Goal: Task Accomplishment & Management: Manage account settings

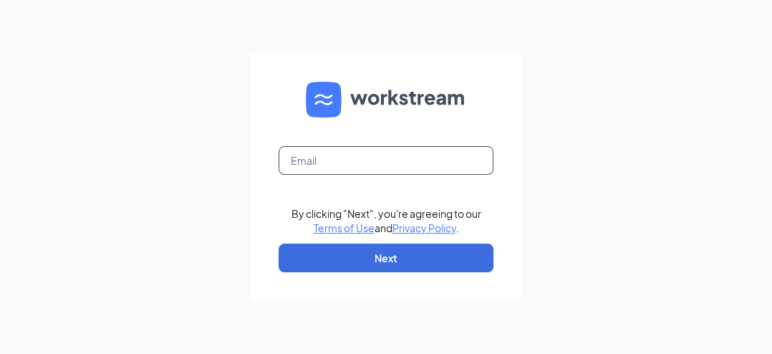
click at [307, 154] on input "text" at bounding box center [386, 160] width 215 height 29
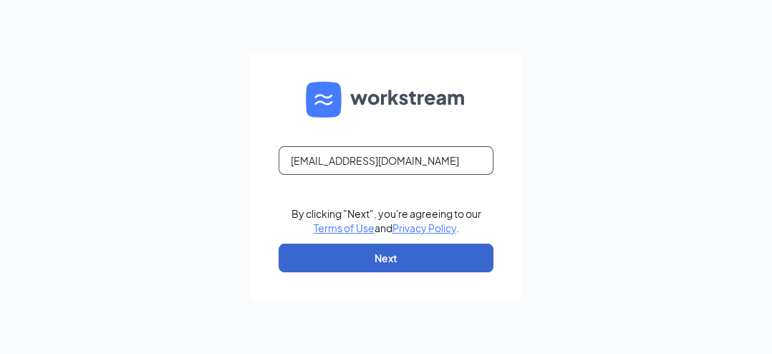
type input "[EMAIL_ADDRESS][DOMAIN_NAME]"
click at [343, 247] on button "Next" at bounding box center [386, 258] width 215 height 29
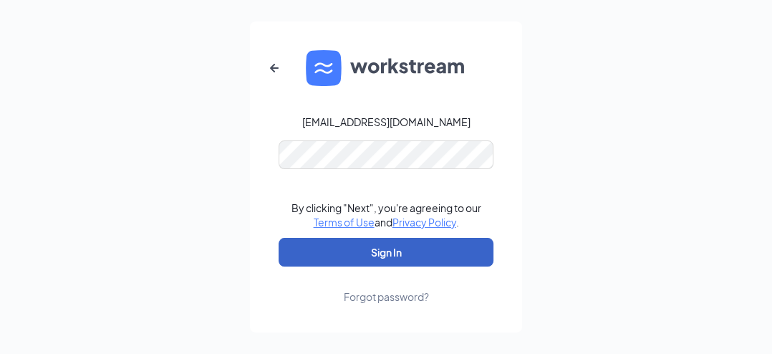
click at [385, 247] on button "Sign In" at bounding box center [386, 252] width 215 height 29
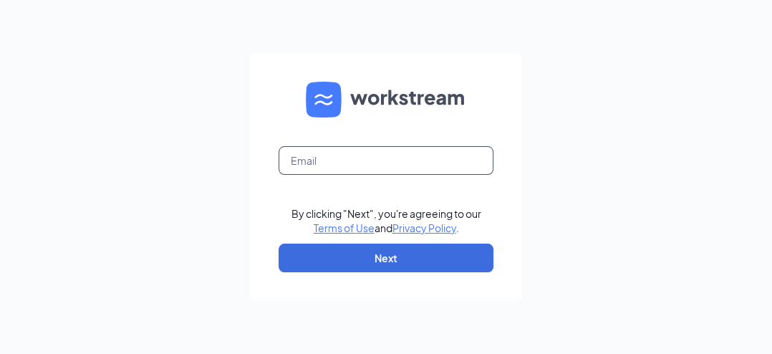
click at [317, 158] on input "text" at bounding box center [386, 160] width 215 height 29
click at [313, 177] on form "By clicking "Next", you're agreeing to our Terms of Use and Privacy Policy . Ne…" at bounding box center [386, 177] width 272 height 248
click at [315, 167] on input "text" at bounding box center [386, 160] width 215 height 29
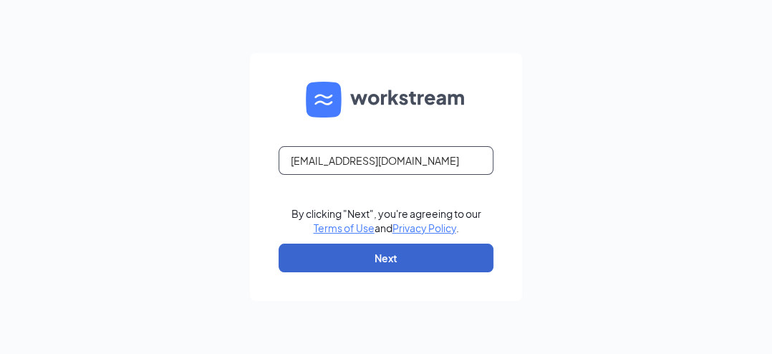
type input "hr_southriding@fordsfishshack.com"
click at [377, 265] on button "Next" at bounding box center [386, 258] width 215 height 29
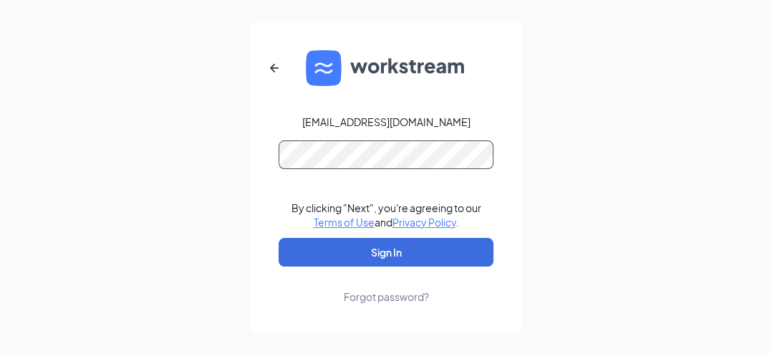
click at [279, 238] on button "Sign In" at bounding box center [386, 252] width 215 height 29
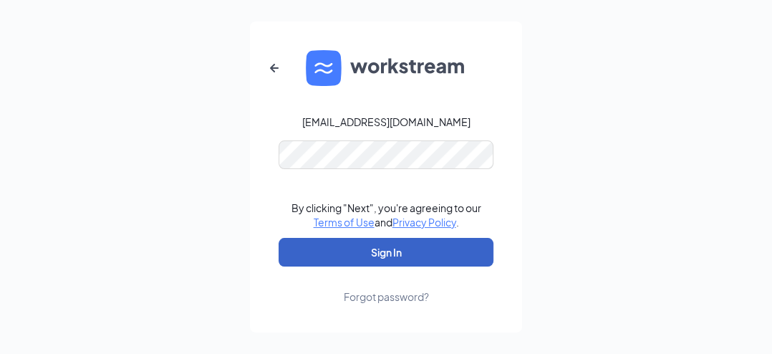
click at [365, 254] on button "Sign In" at bounding box center [386, 252] width 215 height 29
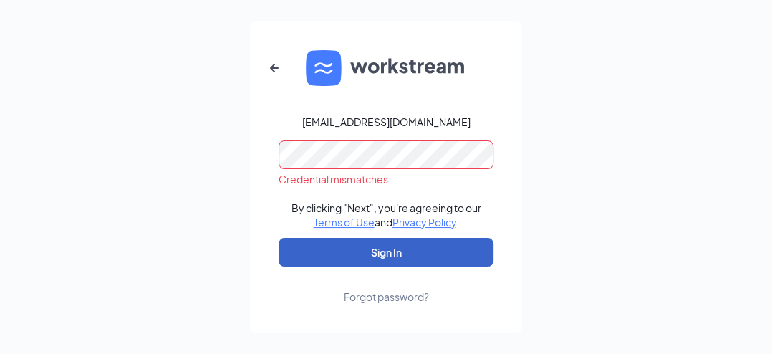
click at [399, 249] on button "Sign In" at bounding box center [386, 252] width 215 height 29
click at [392, 258] on button "Sign In" at bounding box center [386, 252] width 215 height 29
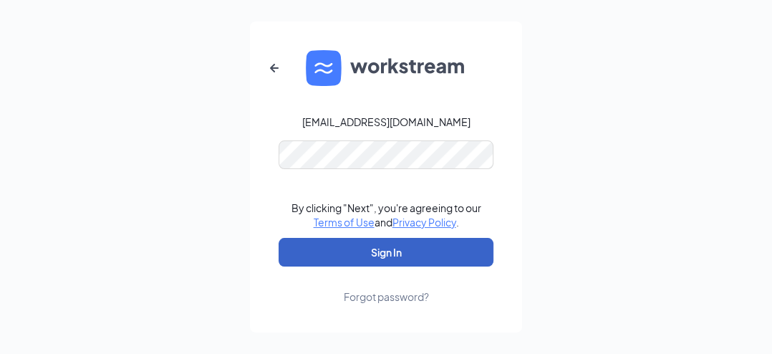
click at [413, 251] on button "Sign In" at bounding box center [386, 252] width 215 height 29
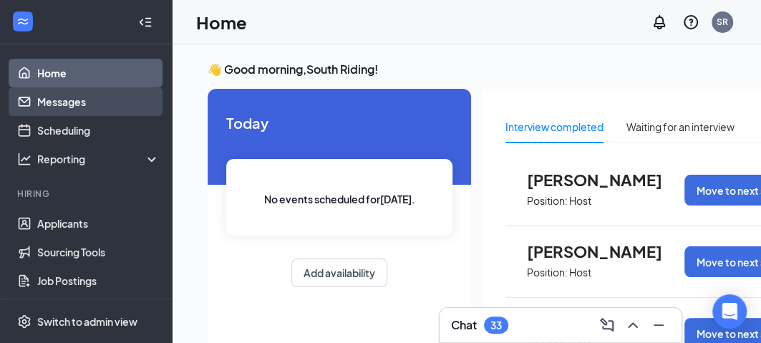
click at [88, 96] on link "Messages" at bounding box center [98, 101] width 122 height 29
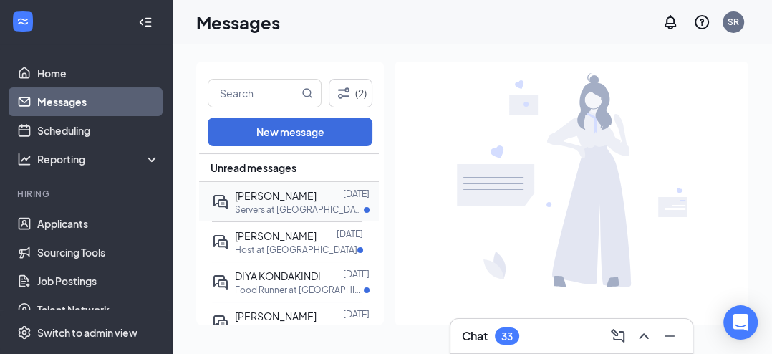
click at [264, 194] on span "[PERSON_NAME]" at bounding box center [276, 195] width 82 height 13
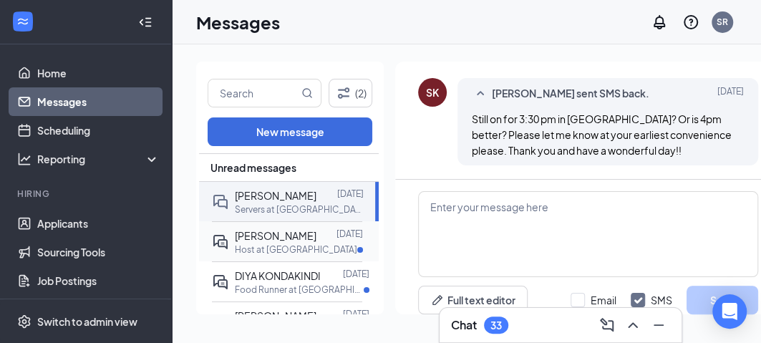
click at [264, 239] on span "[PERSON_NAME]" at bounding box center [276, 235] width 82 height 13
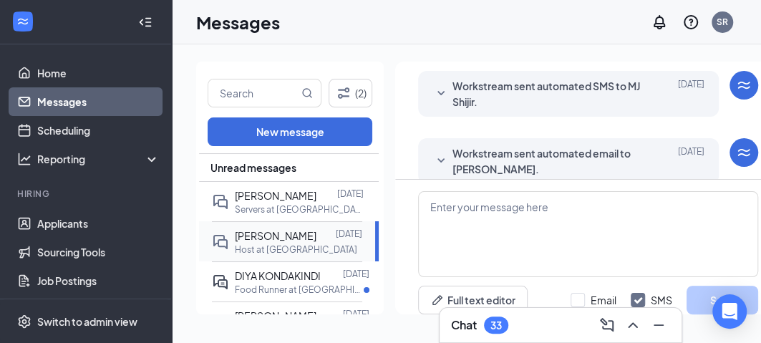
scroll to position [523, 0]
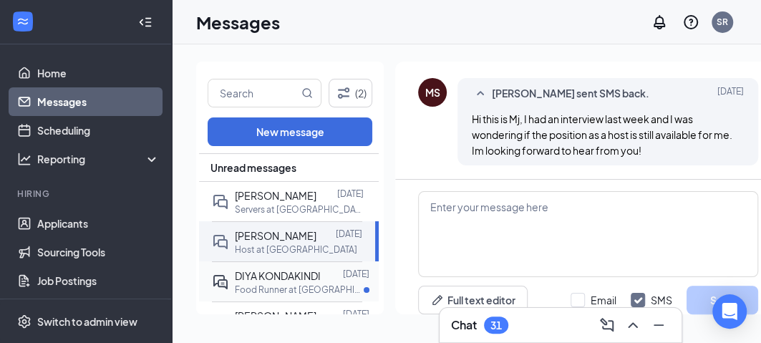
click at [267, 268] on div "DIYA KONDAKINDI" at bounding box center [278, 276] width 86 height 16
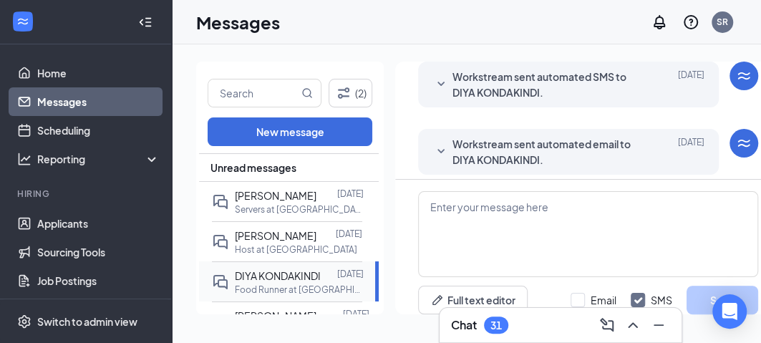
scroll to position [554, 0]
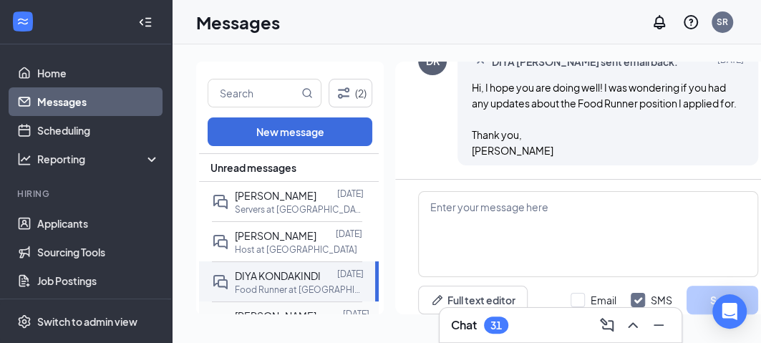
click at [312, 309] on span "[PERSON_NAME]" at bounding box center [276, 315] width 82 height 13
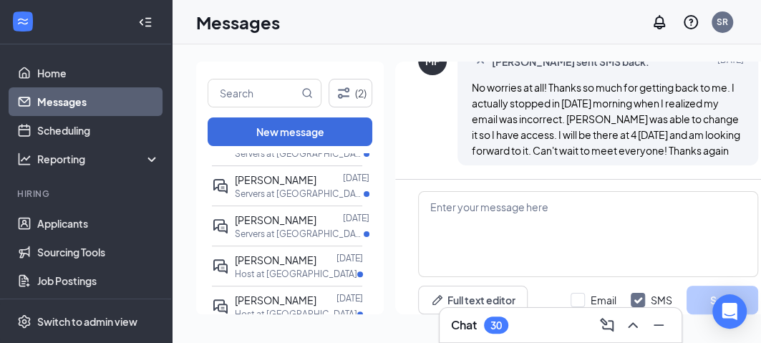
scroll to position [248, 0]
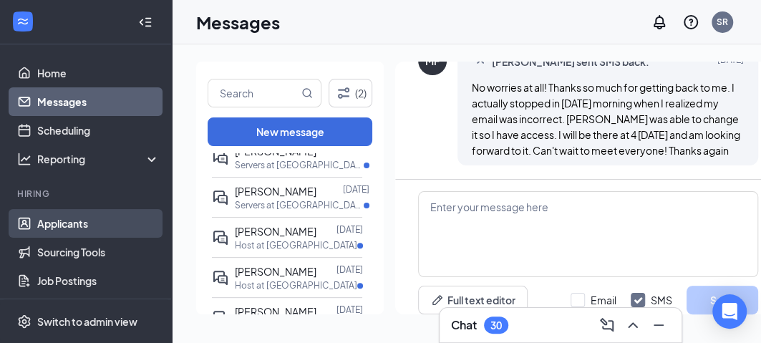
click at [90, 213] on link "Applicants" at bounding box center [98, 223] width 122 height 29
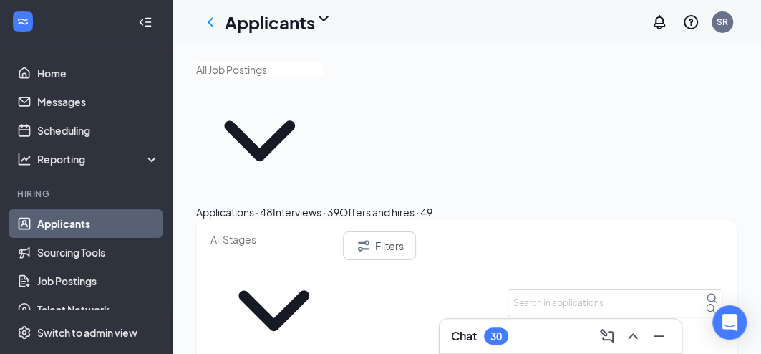
click at [337, 247] on icon "ChevronDown" at bounding box center [274, 310] width 127 height 127
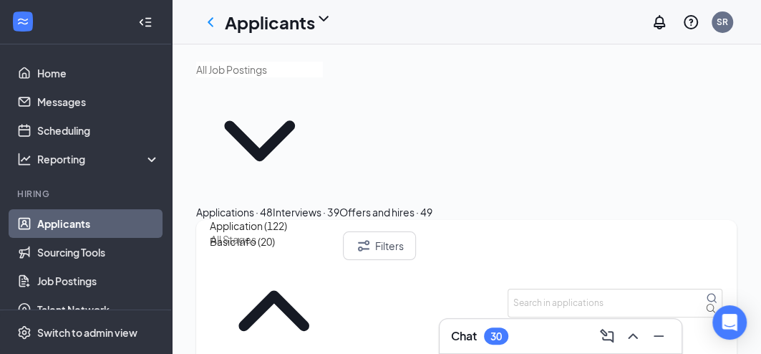
click at [287, 234] on div "Application (122)" at bounding box center [248, 226] width 77 height 16
type input "Application (122)"
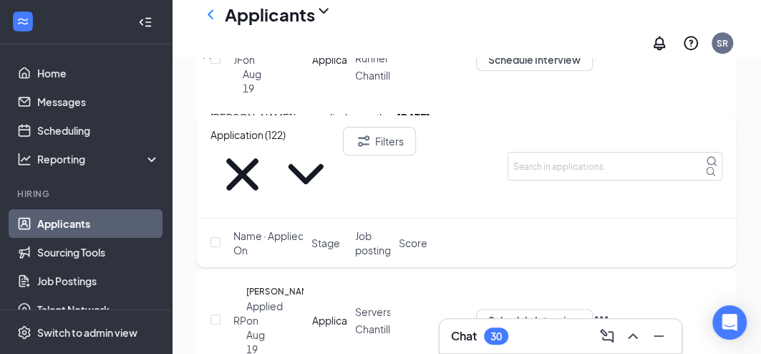
scroll to position [534, 0]
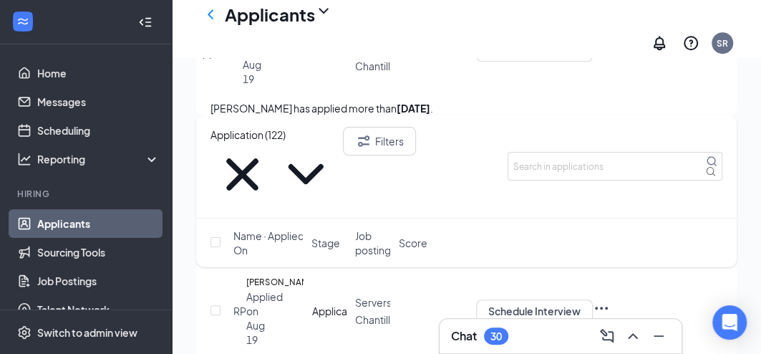
click at [375, 296] on span "Servers" at bounding box center [373, 302] width 37 height 13
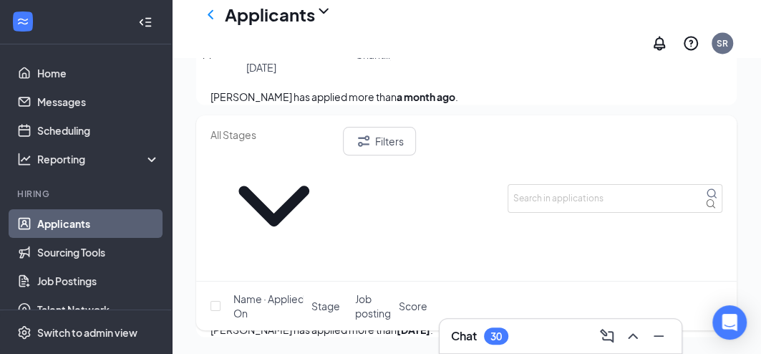
scroll to position [1349, 0]
click at [708, 188] on icon "MagnifyingGlass" at bounding box center [711, 193] width 11 height 11
click at [706, 188] on icon "MagnifyingGlass" at bounding box center [711, 193] width 11 height 11
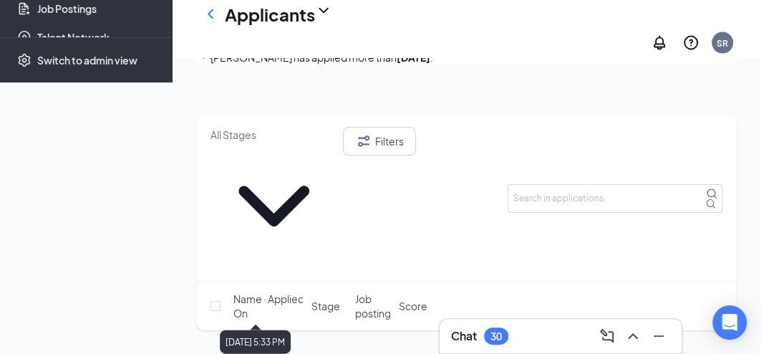
click at [251, 35] on div "Applied on [DATE]" at bounding box center [248, 13] width 6 height 43
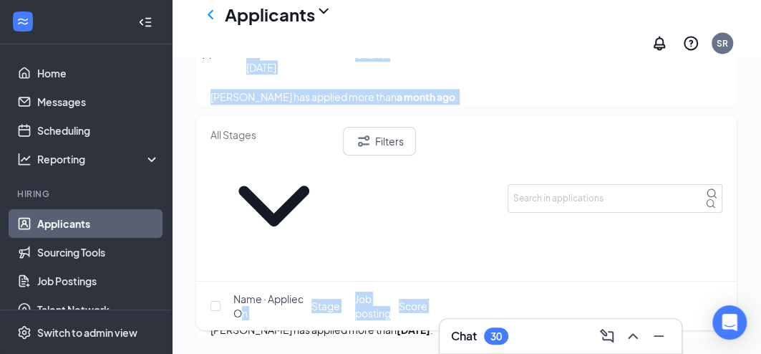
drag, startPoint x: 284, startPoint y: 240, endPoint x: 278, endPoint y: 216, distance: 24.3
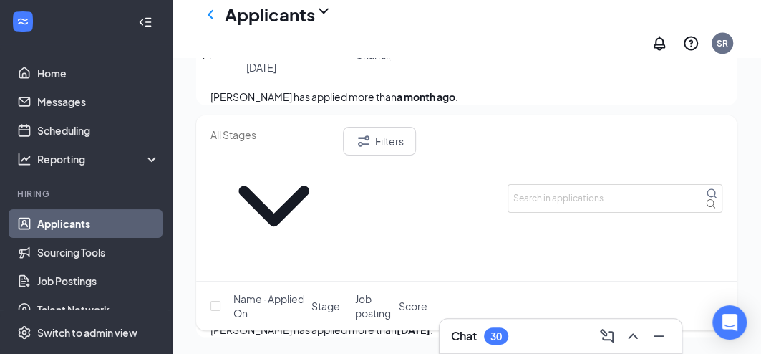
click at [278, 216] on div "Filters Name · Applied On Stage Job posting Score" at bounding box center [466, 229] width 541 height 229
click at [277, 222] on div "Filters Name · Applied On Stage Job posting Score" at bounding box center [466, 229] width 541 height 229
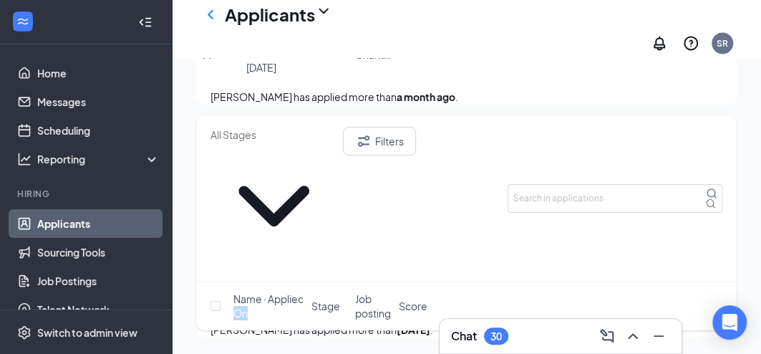
click at [277, 222] on div "Filters Name · Applied On Stage Job posting Score" at bounding box center [466, 229] width 541 height 229
drag, startPoint x: 277, startPoint y: 222, endPoint x: 288, endPoint y: 81, distance: 141.5
click at [266, 60] on div "Applications · 9" at bounding box center [230, 52] width 69 height 16
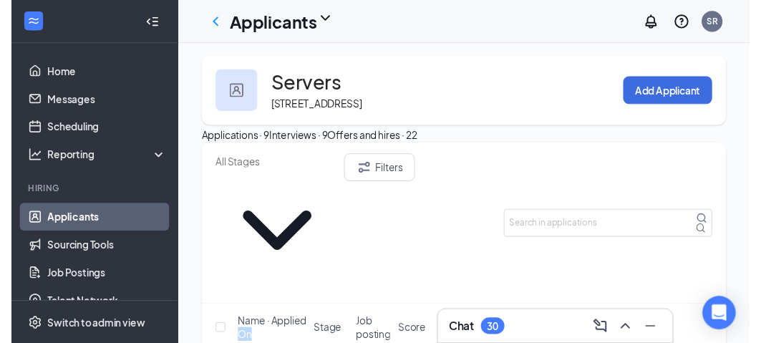
scroll to position [0, 0]
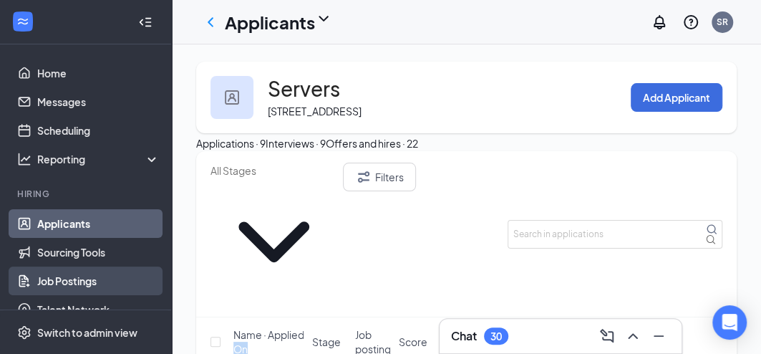
click at [93, 281] on link "Job Postings" at bounding box center [98, 280] width 122 height 29
